Goal: Find specific page/section: Find specific page/section

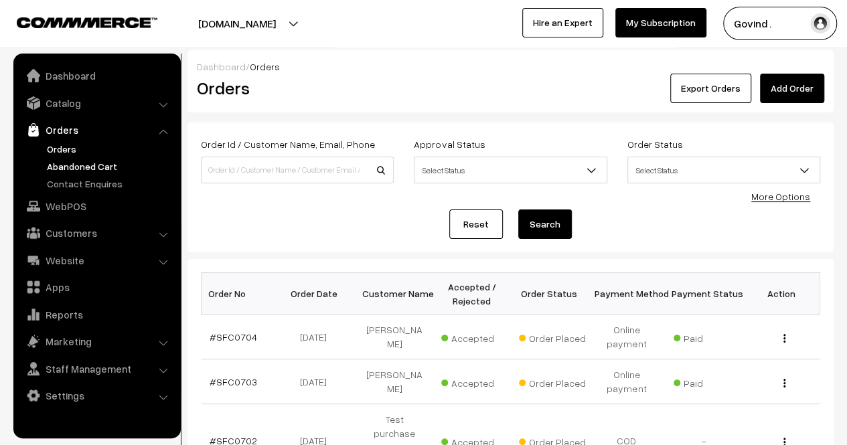
click at [62, 171] on link "Abandoned Cart" at bounding box center [110, 166] width 133 height 14
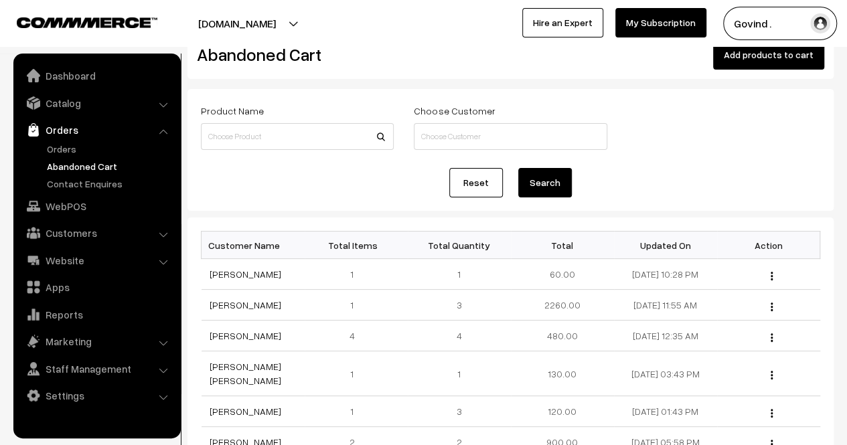
scroll to position [17, 0]
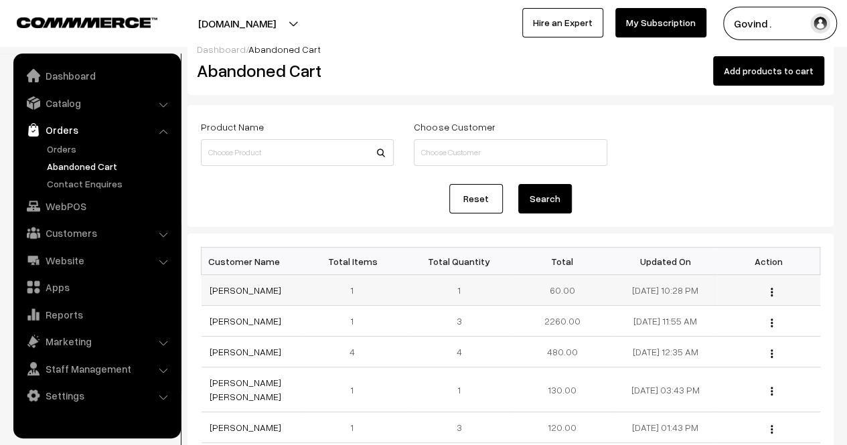
click at [771, 294] on img "button" at bounding box center [771, 292] width 2 height 9
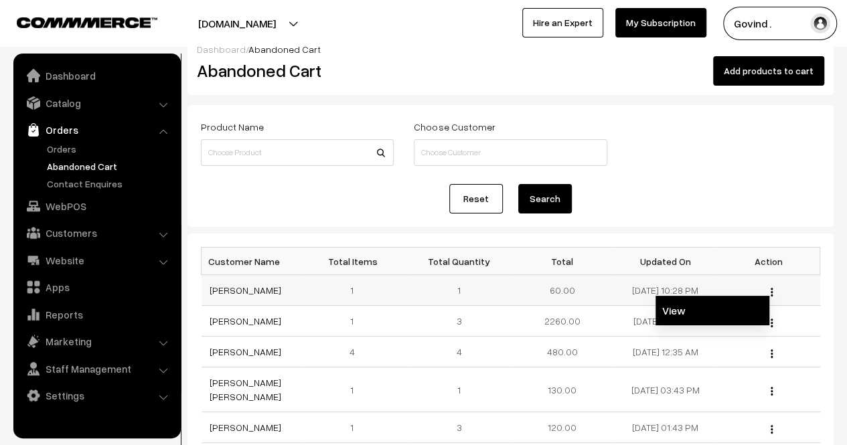
click at [724, 315] on link "View" at bounding box center [712, 310] width 114 height 29
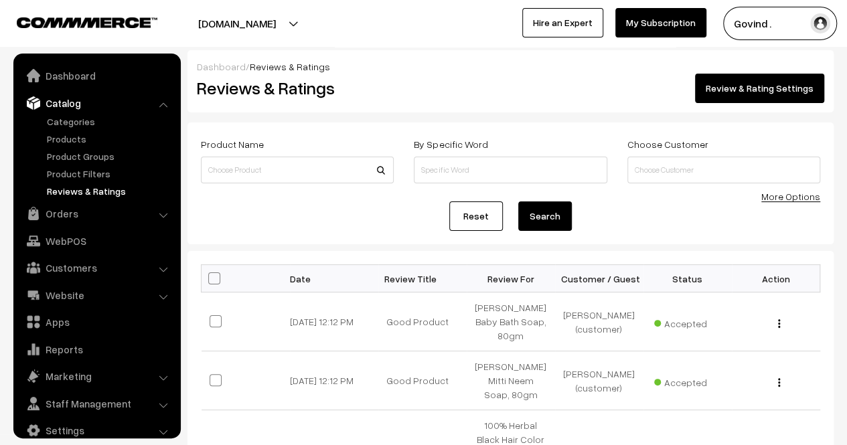
scroll to position [17, 0]
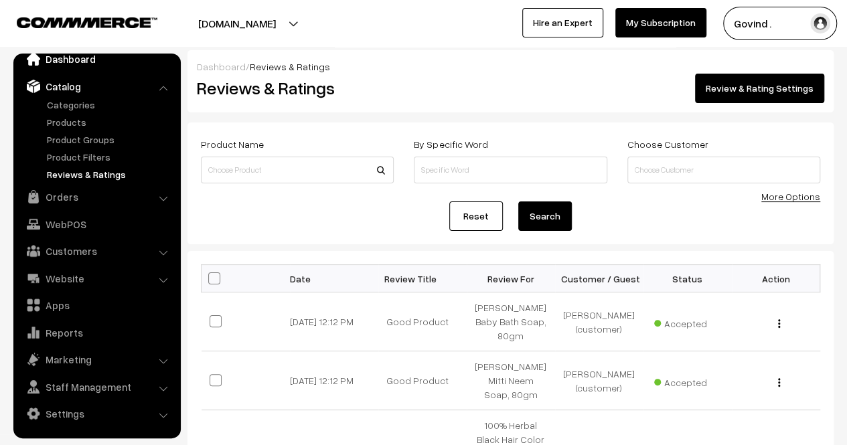
click at [60, 66] on link "Dashboard" at bounding box center [96, 59] width 159 height 24
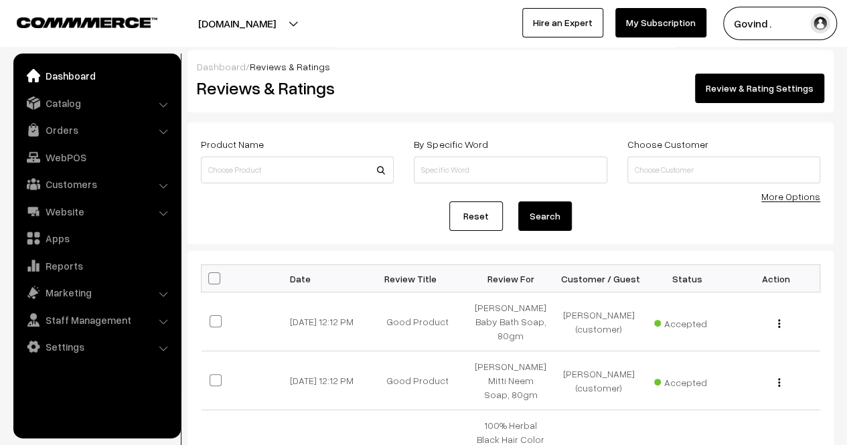
scroll to position [0, 0]
